Goal: Information Seeking & Learning: Learn about a topic

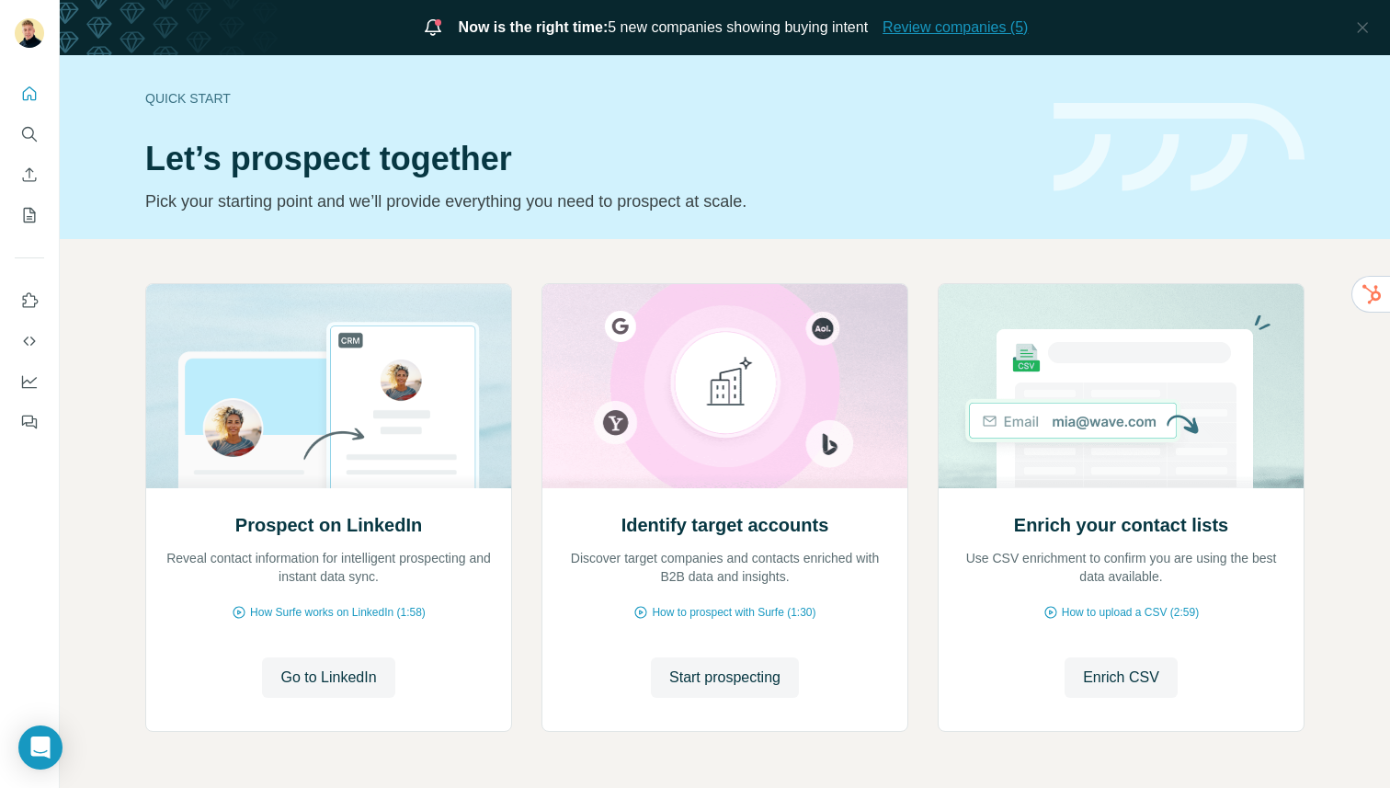
click at [929, 25] on span "Review companies (5)" at bounding box center [955, 28] width 145 height 22
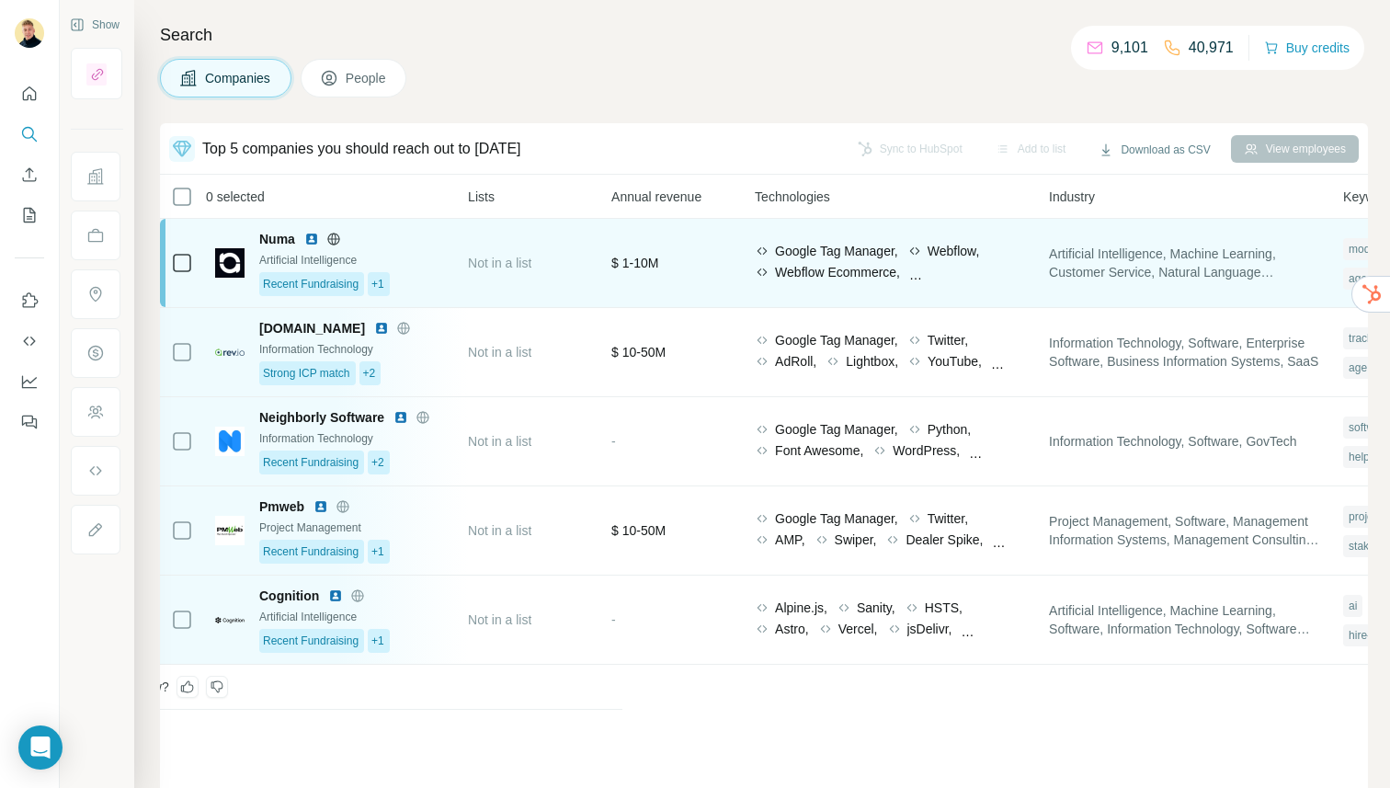
scroll to position [0, 742]
click at [268, 242] on span "Numa" at bounding box center [277, 239] width 36 height 18
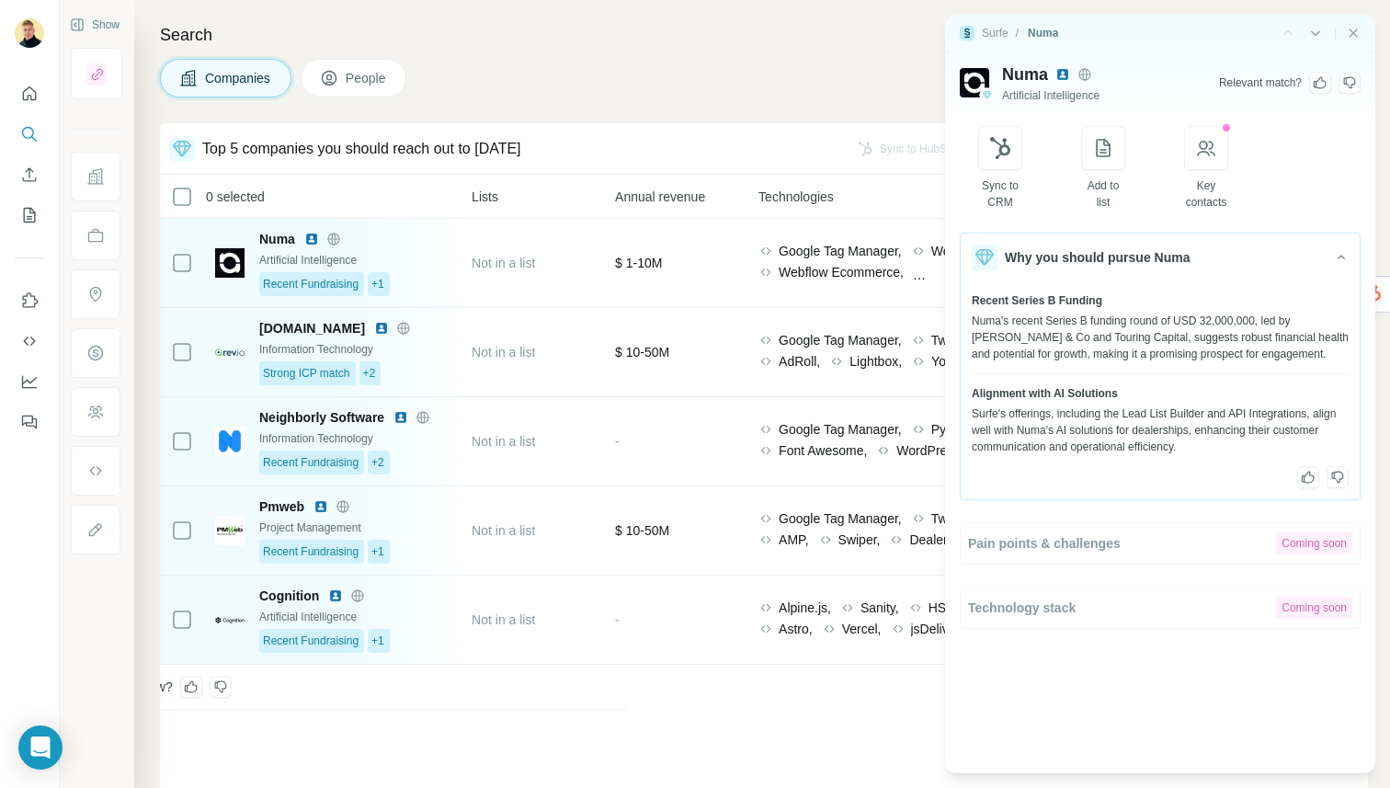
click at [1191, 157] on div "Sync to CRM Add to list Coming soon Key contacts" at bounding box center [1160, 168] width 364 height 85
click at [1195, 156] on button "button" at bounding box center [1206, 148] width 44 height 44
click at [1218, 145] on icon "button" at bounding box center [1207, 148] width 22 height 22
drag, startPoint x: 1221, startPoint y: 145, endPoint x: 1230, endPoint y: 367, distance: 221.8
click at [1218, 146] on icon "button" at bounding box center [1207, 148] width 22 height 22
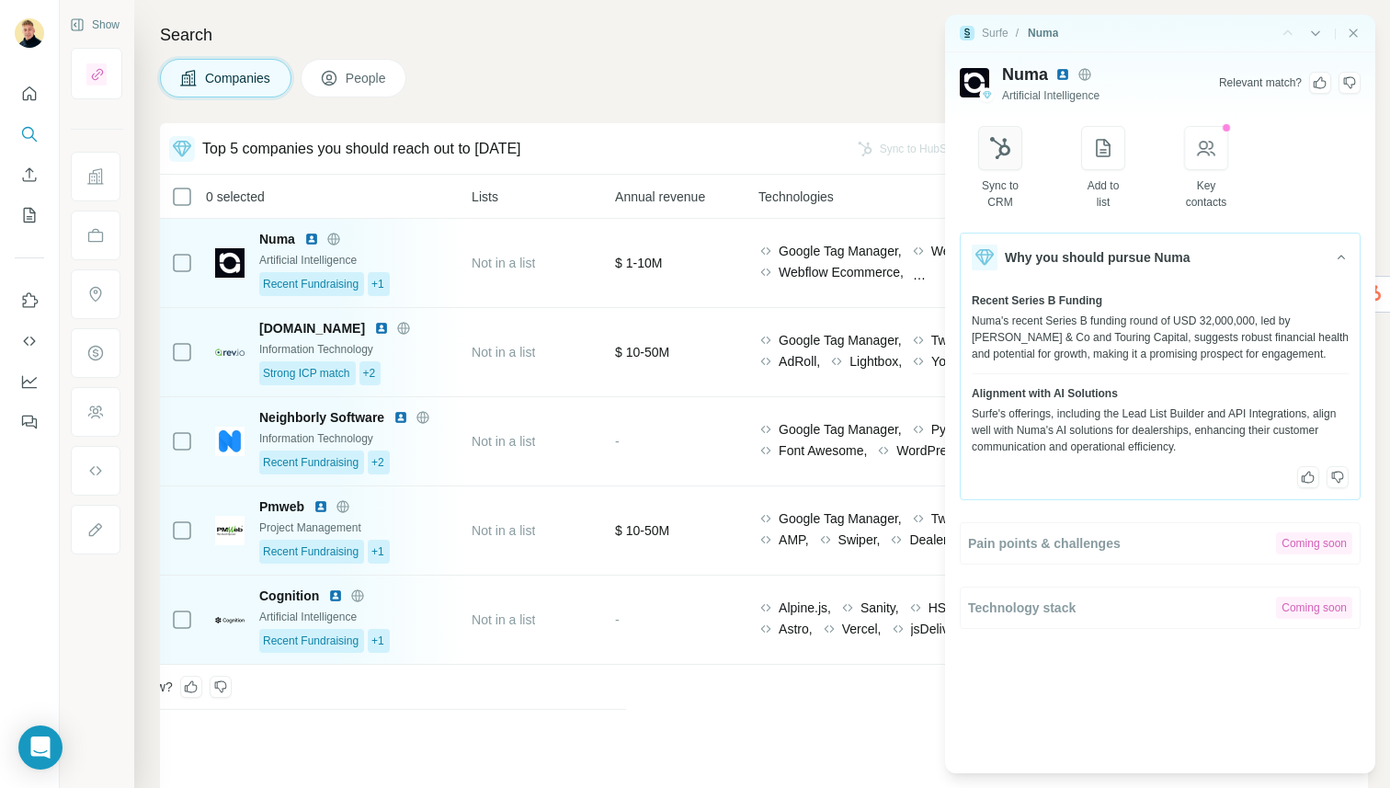
click at [1017, 138] on button "button" at bounding box center [1000, 148] width 44 height 44
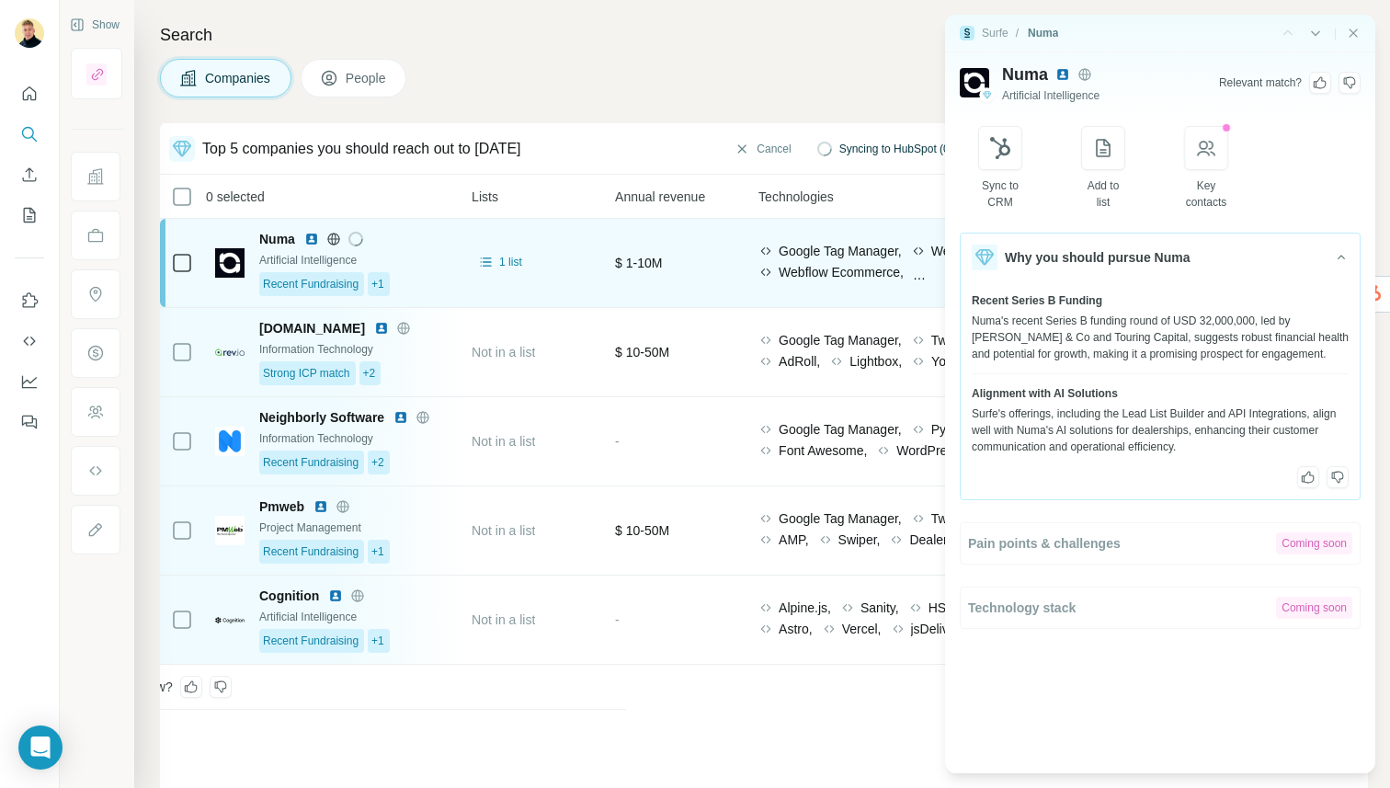
scroll to position [1, 740]
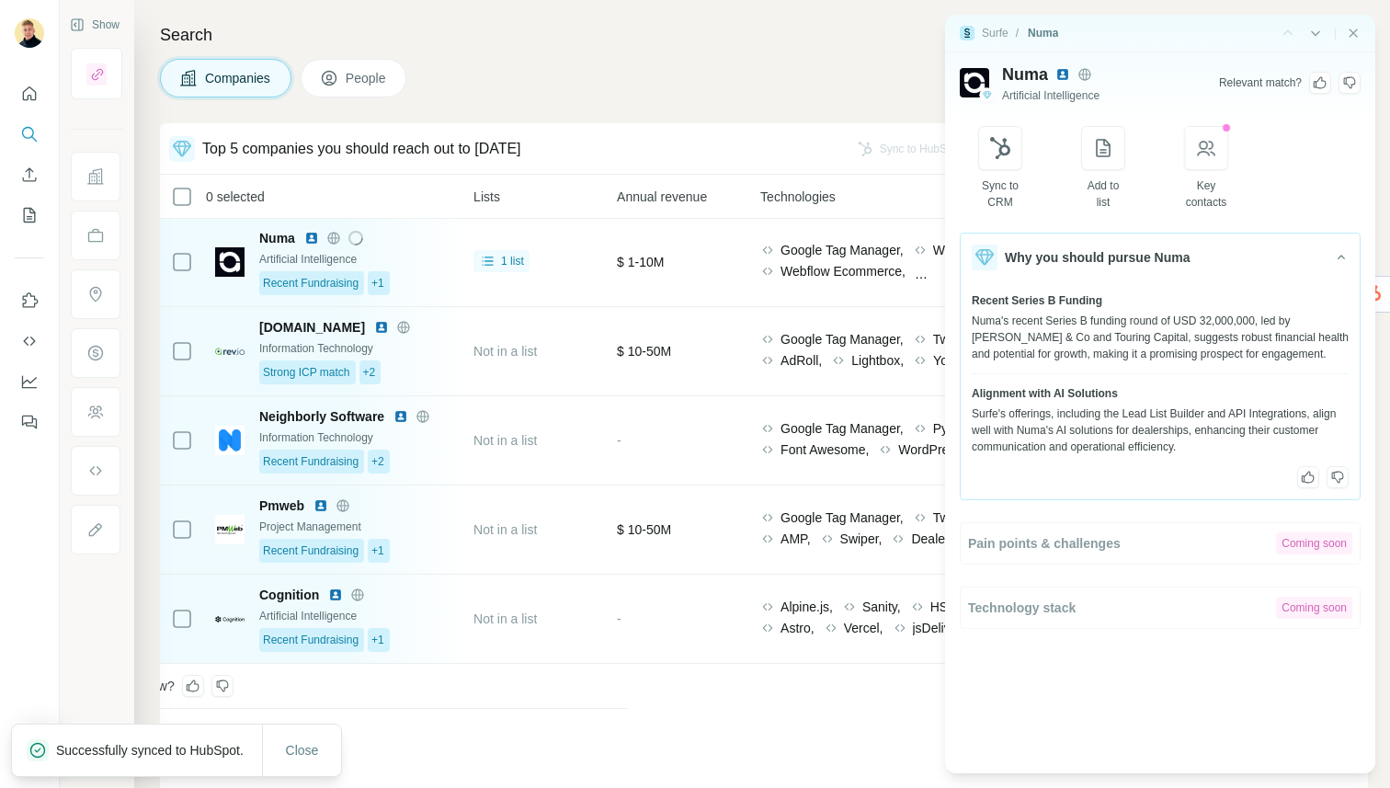
click at [1349, 43] on div "Surfe / Numa |" at bounding box center [1160, 34] width 430 height 38
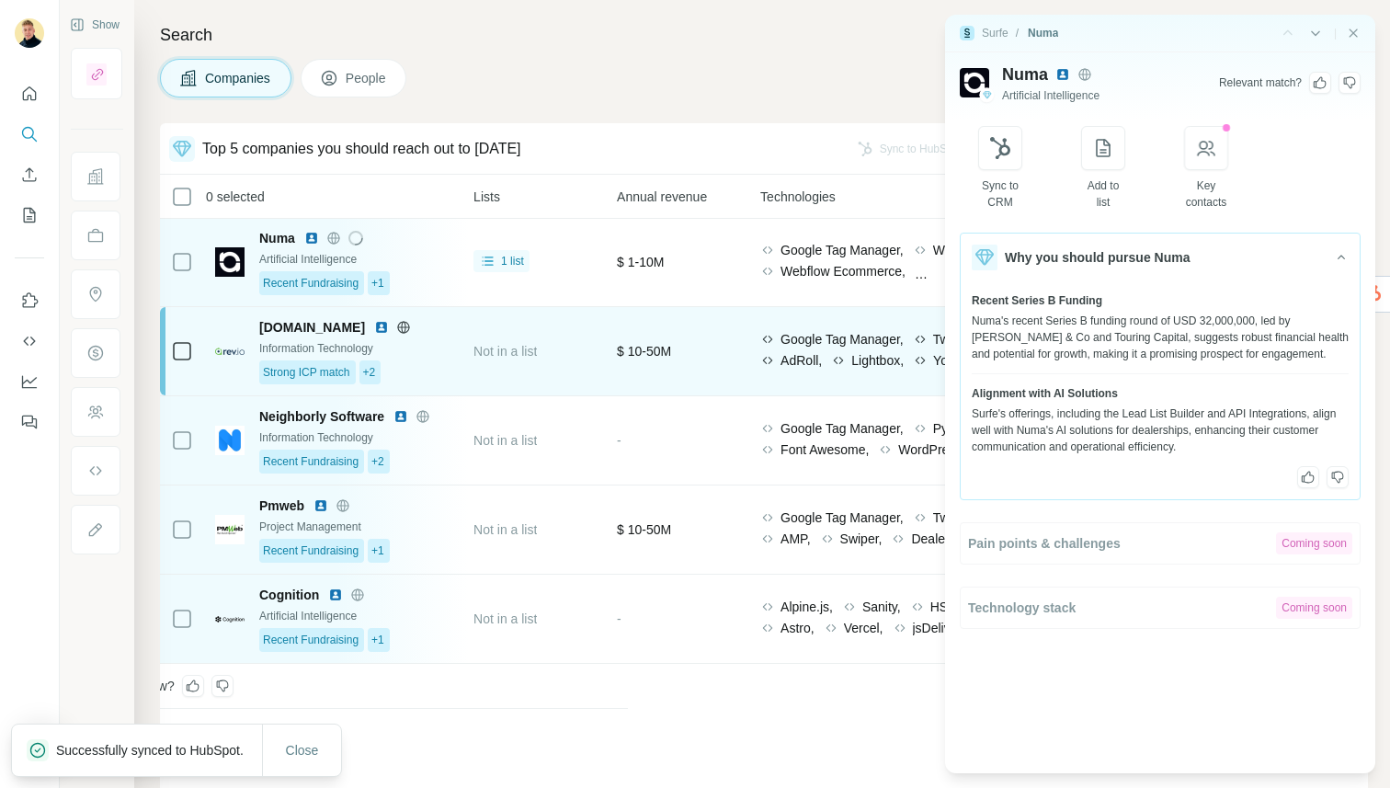
click at [477, 349] on td "Not in a list" at bounding box center [534, 351] width 143 height 89
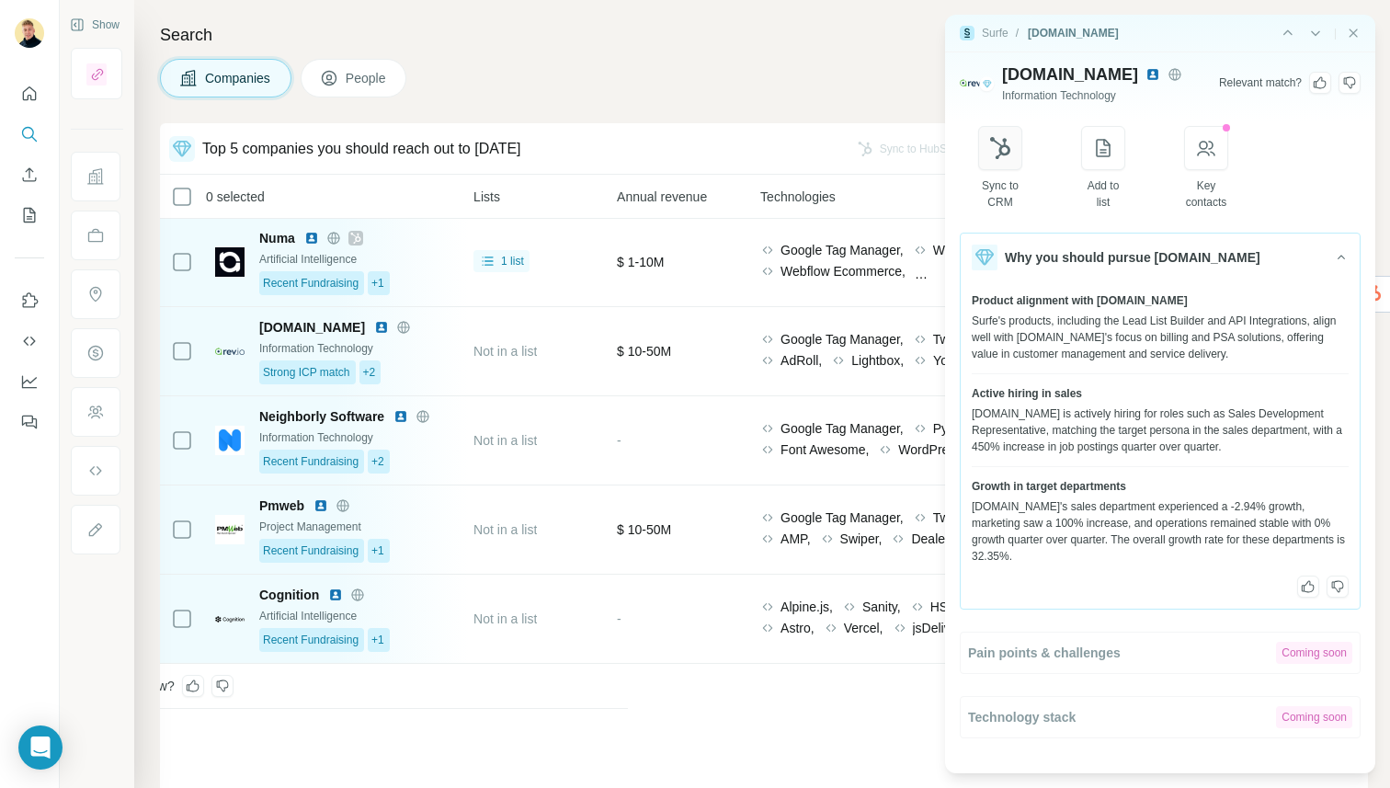
click at [988, 162] on button "button" at bounding box center [1000, 148] width 44 height 44
click at [1340, 32] on div "|" at bounding box center [1320, 33] width 82 height 18
click at [1357, 32] on icon "Close side panel" at bounding box center [1353, 33] width 15 height 15
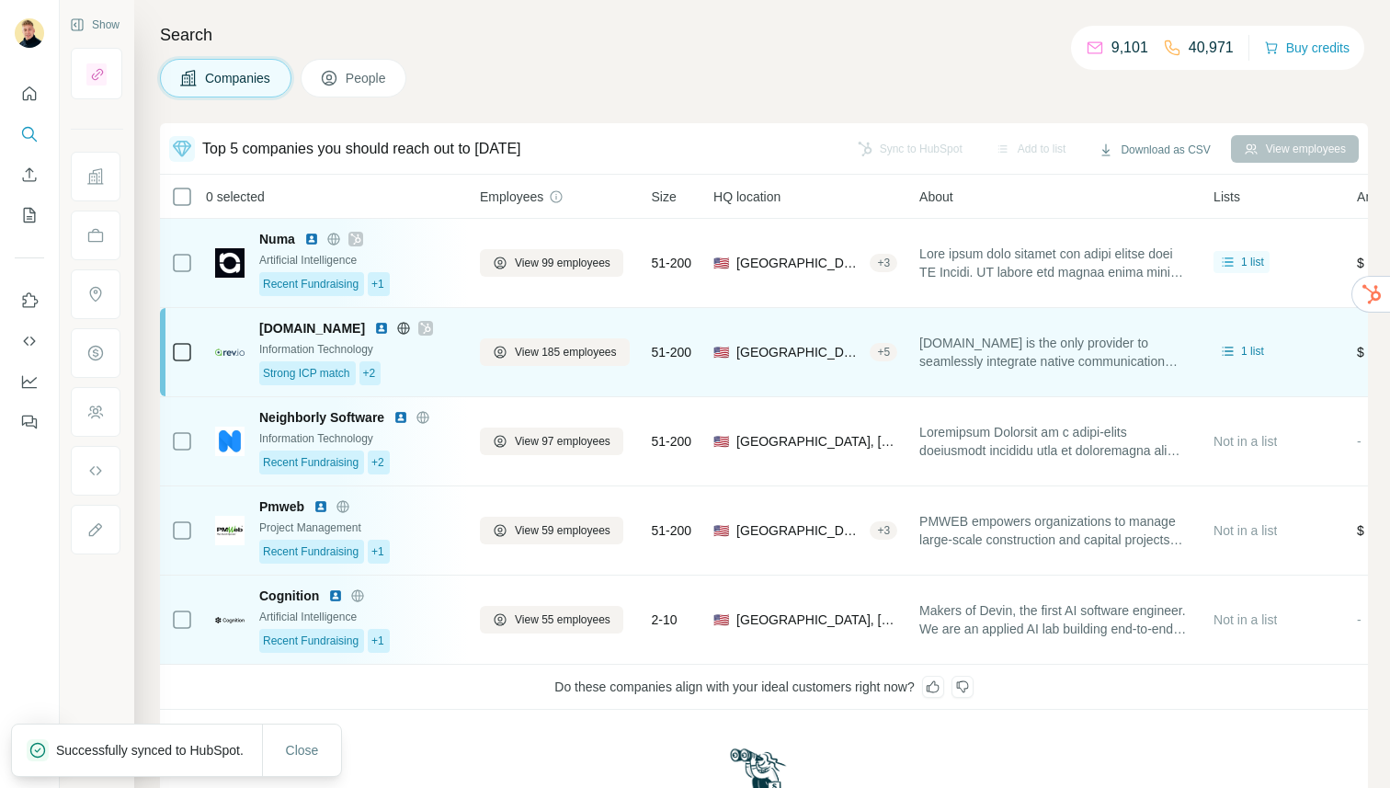
scroll to position [2, 0]
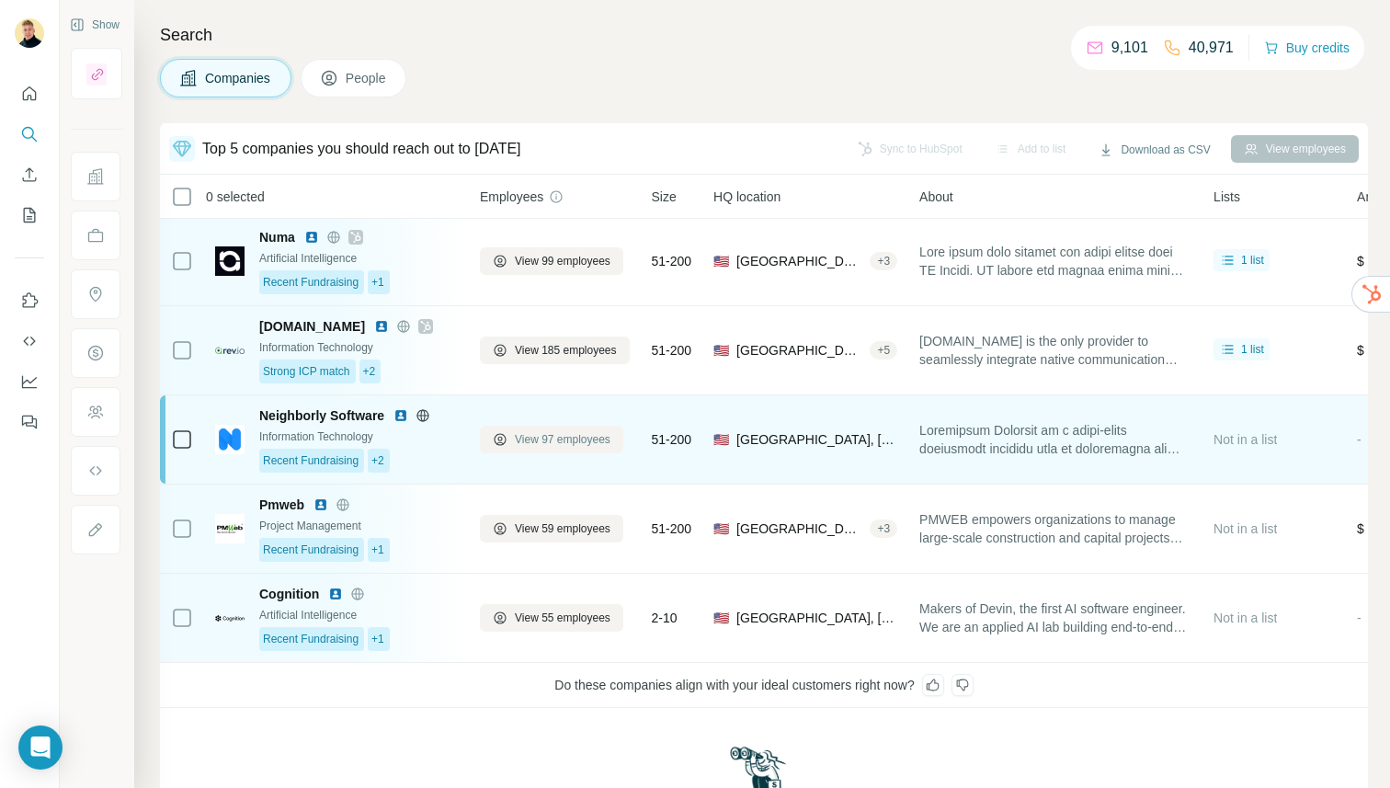
click at [580, 437] on span "View 97 employees" at bounding box center [563, 439] width 96 height 17
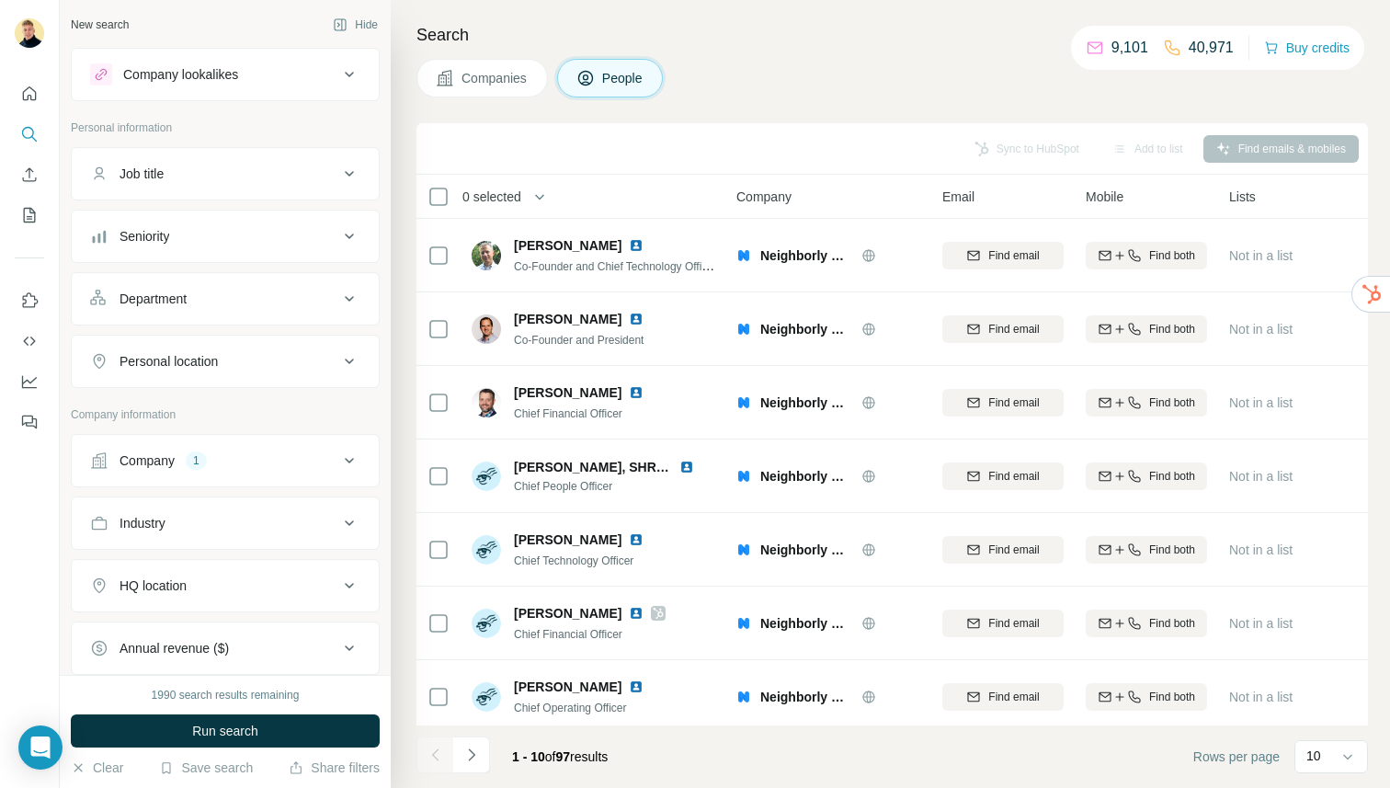
click at [222, 73] on div "Company lookalikes" at bounding box center [180, 74] width 115 height 18
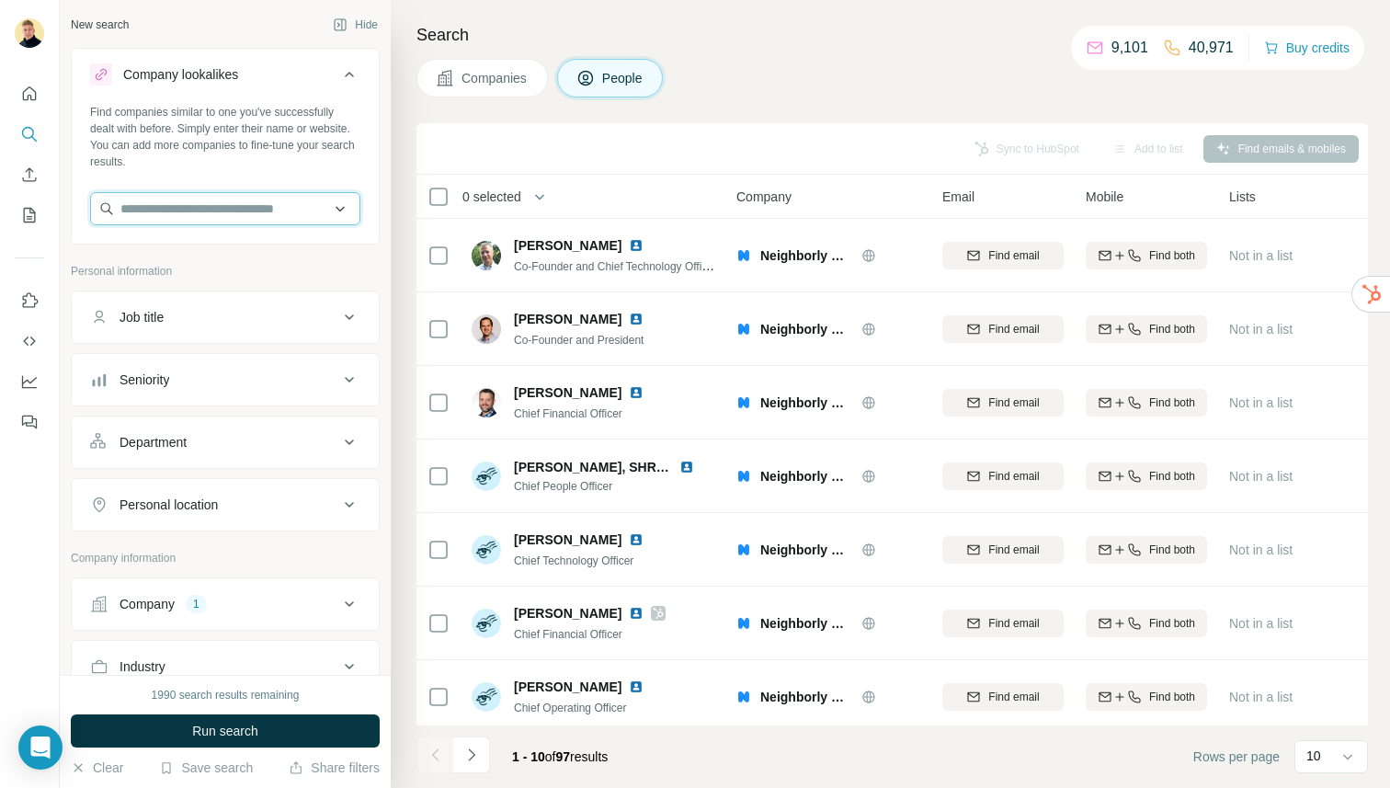
click at [273, 203] on input "text" at bounding box center [225, 208] width 270 height 33
drag, startPoint x: 360, startPoint y: 18, endPoint x: 373, endPoint y: 20, distance: 13.9
click at [360, 18] on button "Hide" at bounding box center [355, 25] width 71 height 28
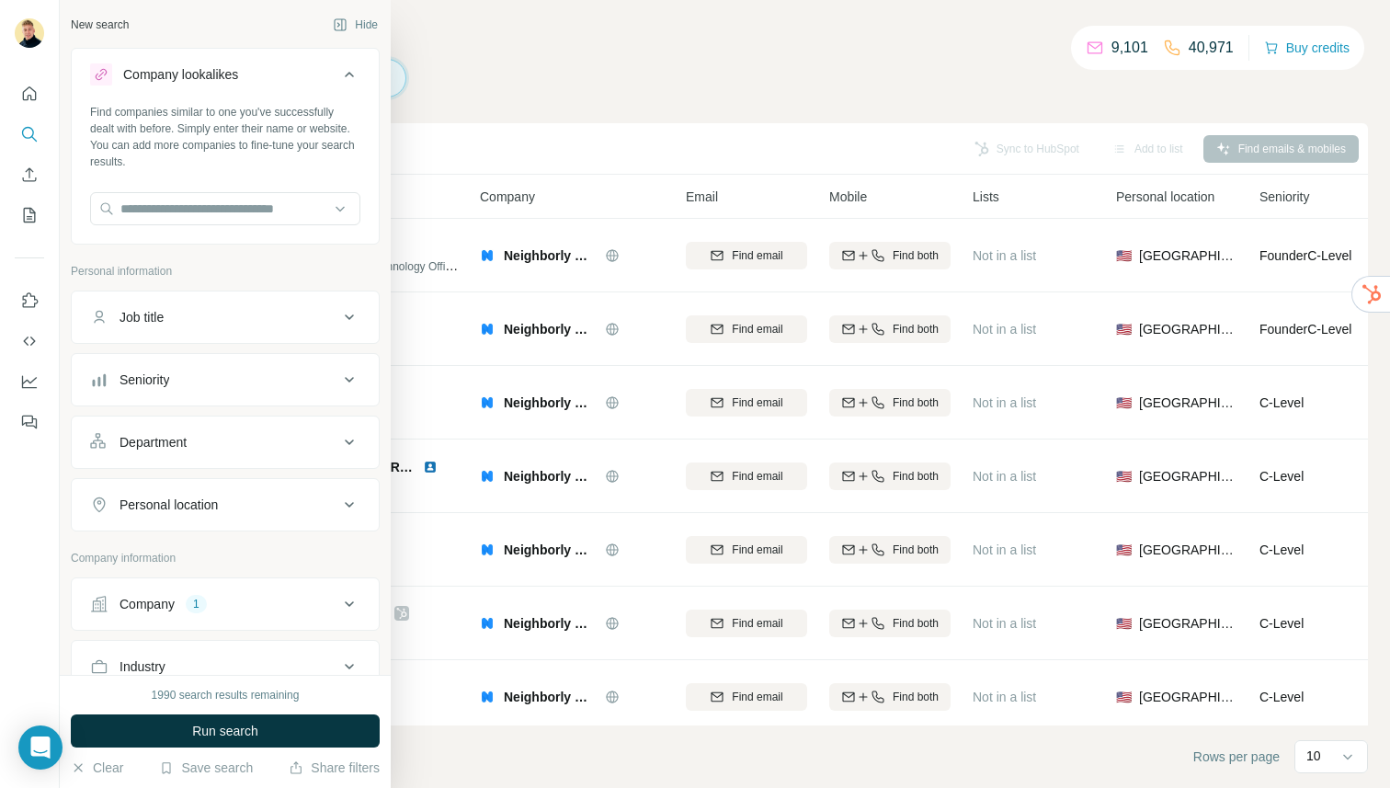
click at [313, 606] on div "Company 1" at bounding box center [214, 604] width 248 height 18
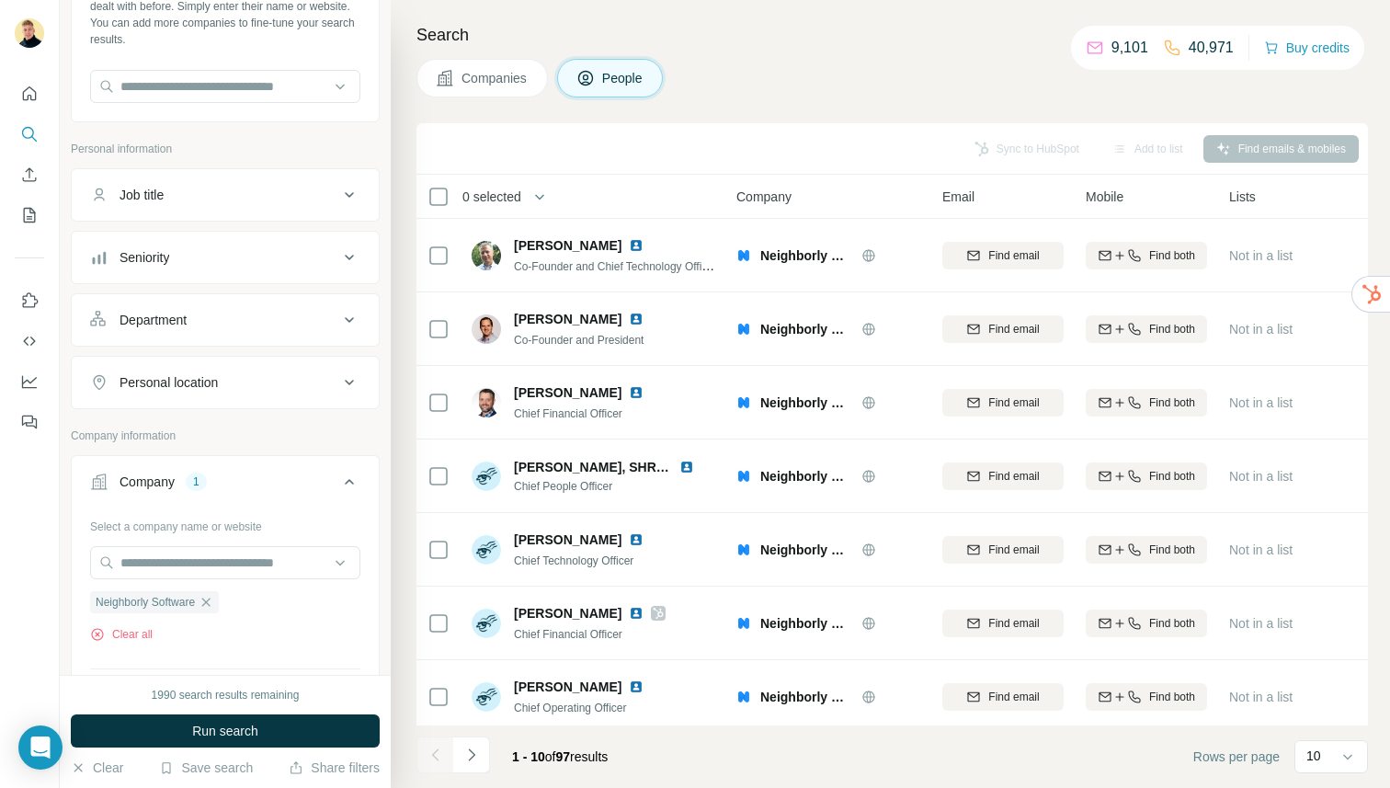
scroll to position [182, 0]
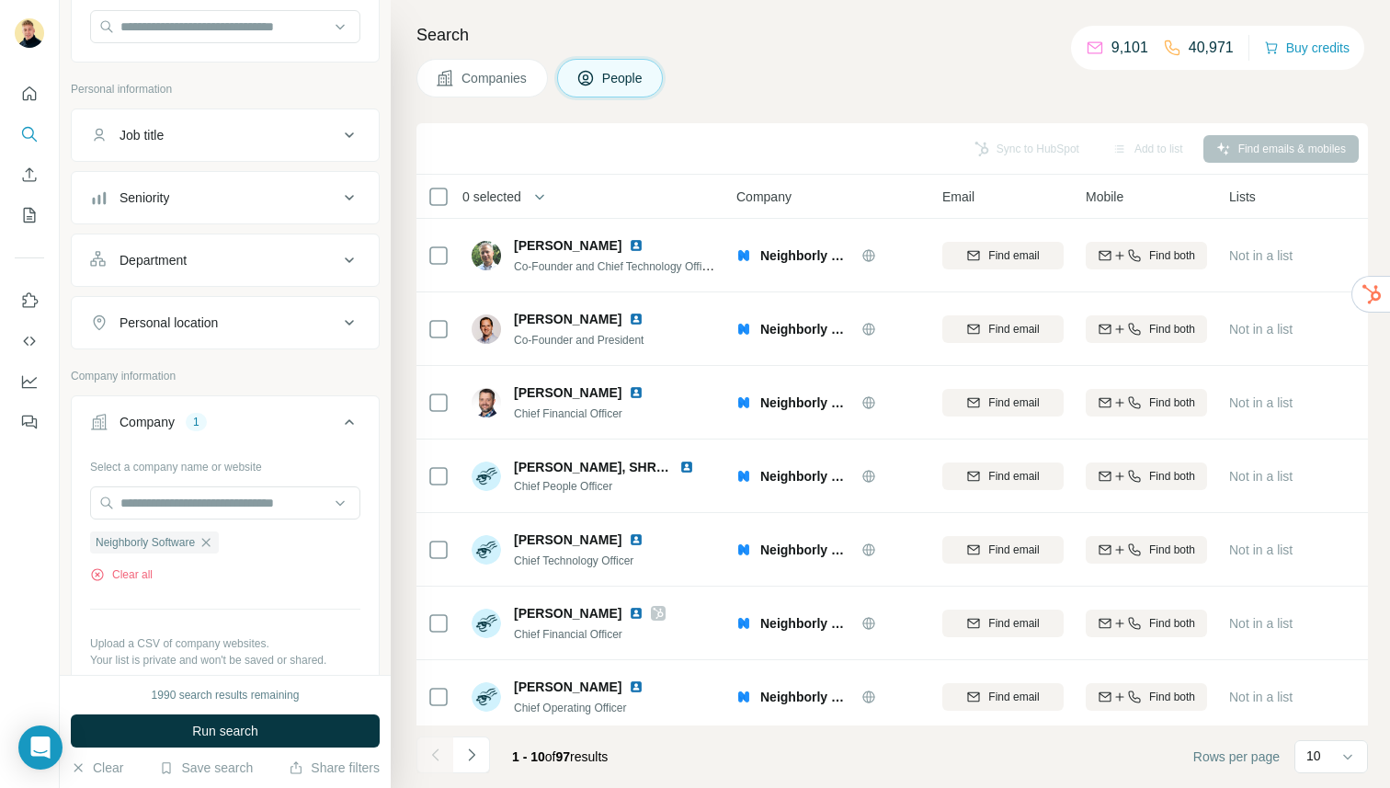
click at [209, 546] on icon "button" at bounding box center [206, 542] width 15 height 15
